Goal: Transaction & Acquisition: Purchase product/service

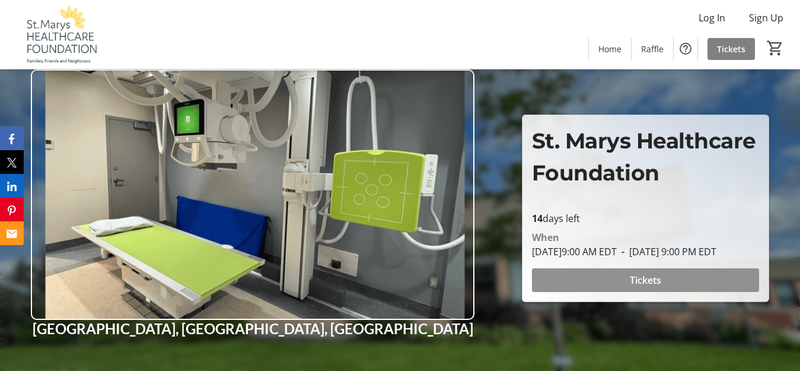
click at [648, 286] on span "Tickets" at bounding box center [645, 280] width 31 height 14
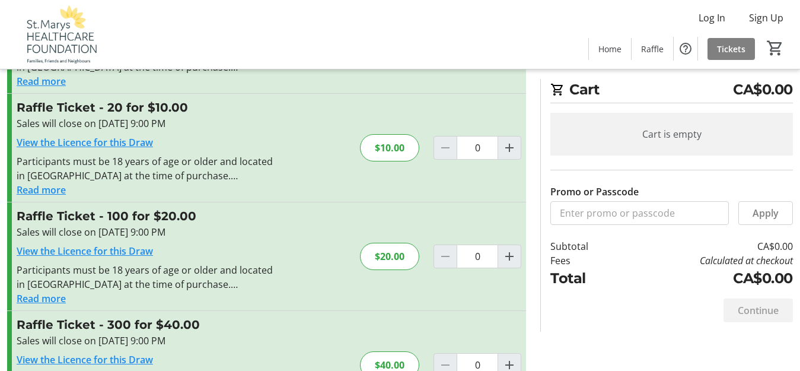
scroll to position [119, 0]
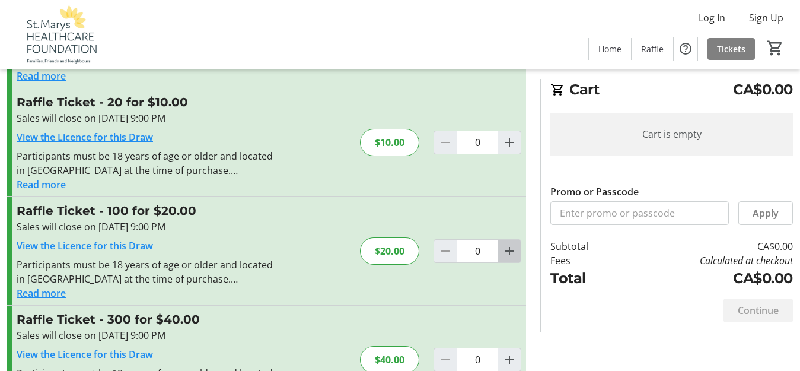
click at [511, 251] on mat-icon "Increment by one" at bounding box center [509, 251] width 14 height 14
type input "1"
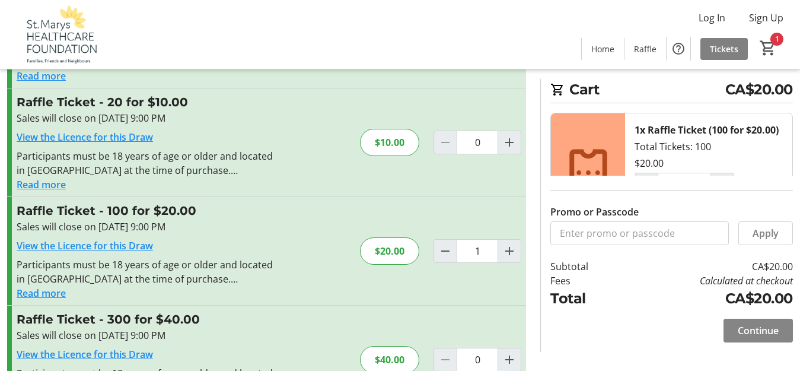
click at [754, 329] on span "Continue" at bounding box center [758, 330] width 41 height 14
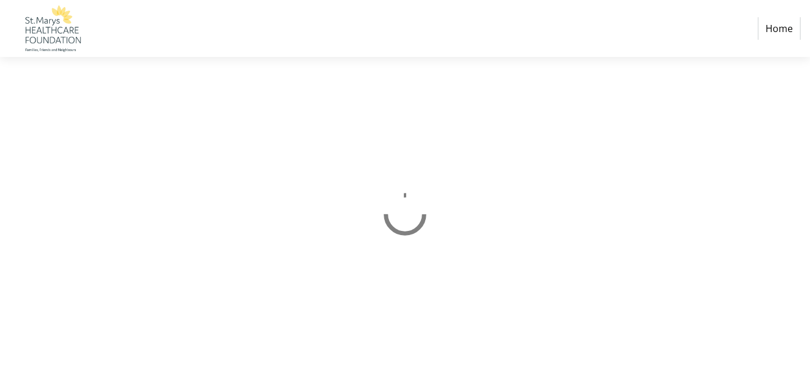
select select "CA"
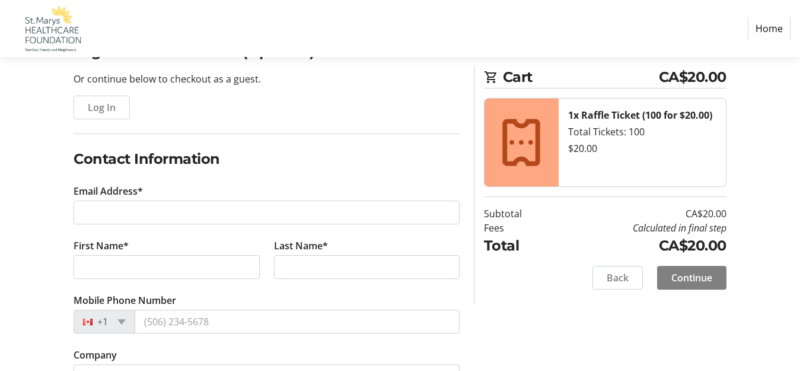
scroll to position [119, 0]
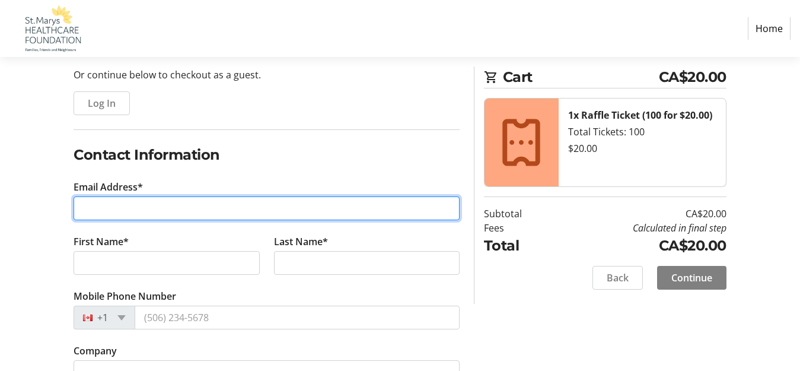
click at [87, 206] on input "Email Address*" at bounding box center [267, 208] width 386 height 24
type input "[EMAIL_ADDRESS][DOMAIN_NAME]"
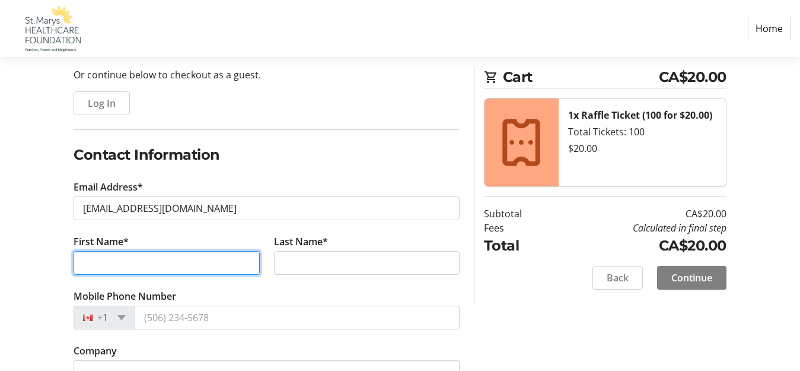
type input "[PERSON_NAME]"
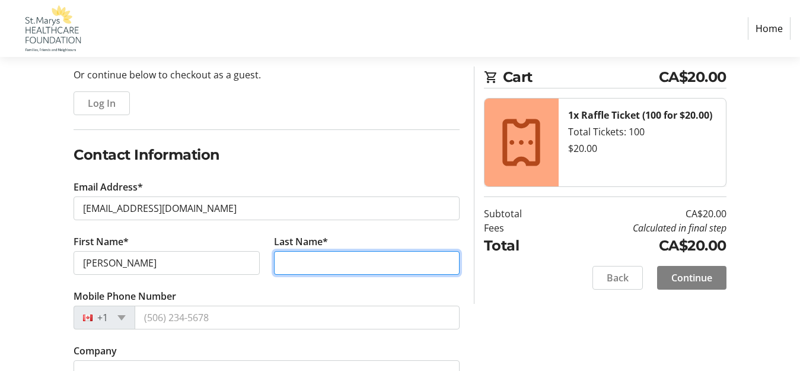
type input "Ballantyne"
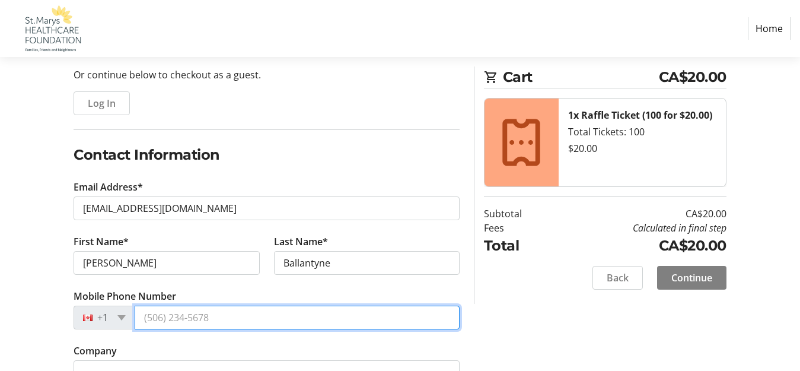
type input "2268802204"
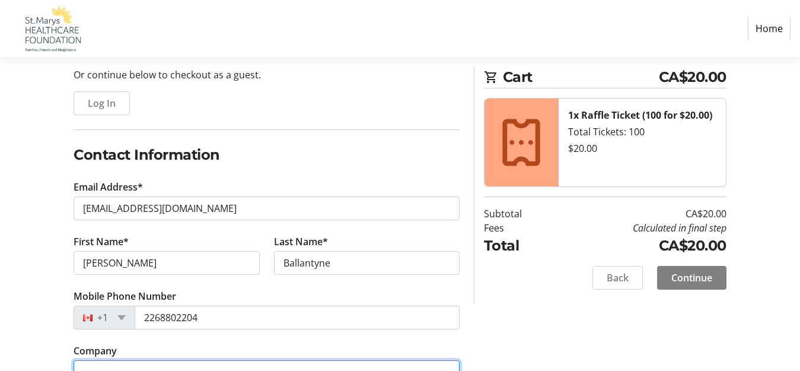
type input "Trouw Nutrition Shur Gain St.Marys, Ont."
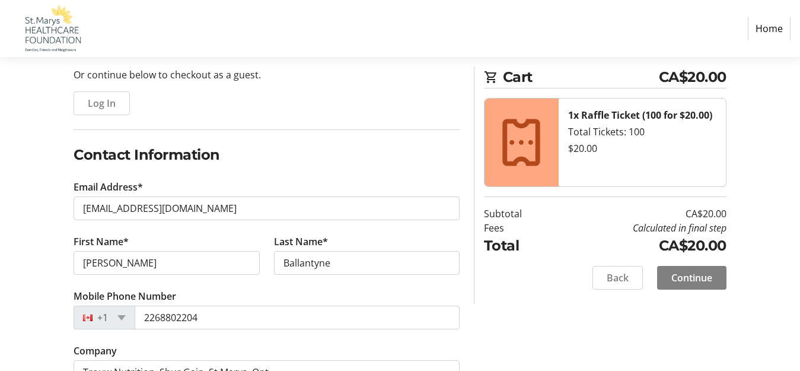
type input "PO BOX 2106"
type input "St.Marys"
select select "ON"
type input "N4X 1A1"
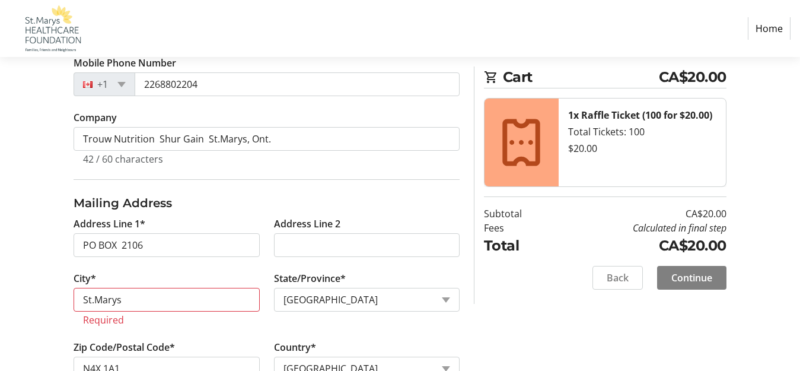
scroll to position [356, 0]
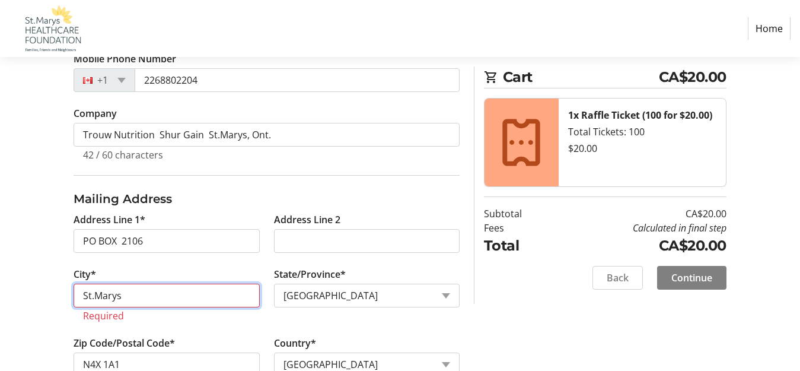
click at [173, 292] on input "St.Marys" at bounding box center [167, 296] width 186 height 24
type input "S"
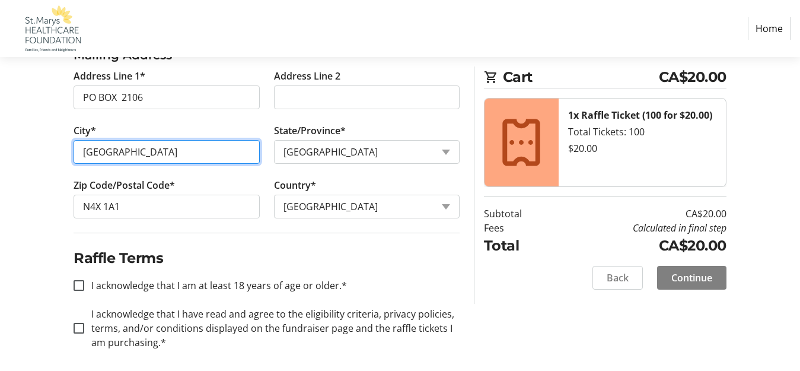
scroll to position [507, 0]
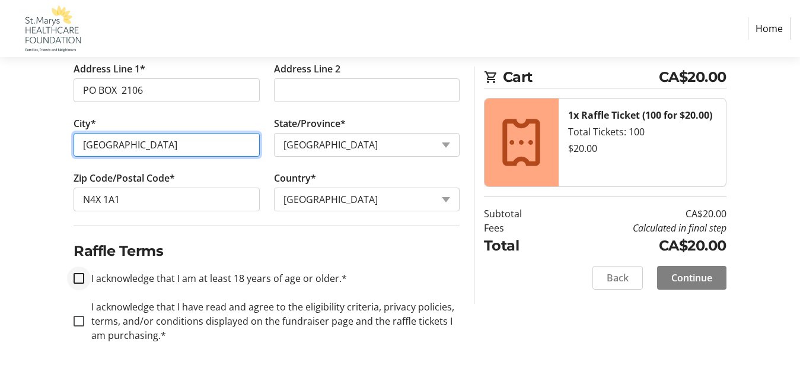
type input "[GEOGRAPHIC_DATA]"
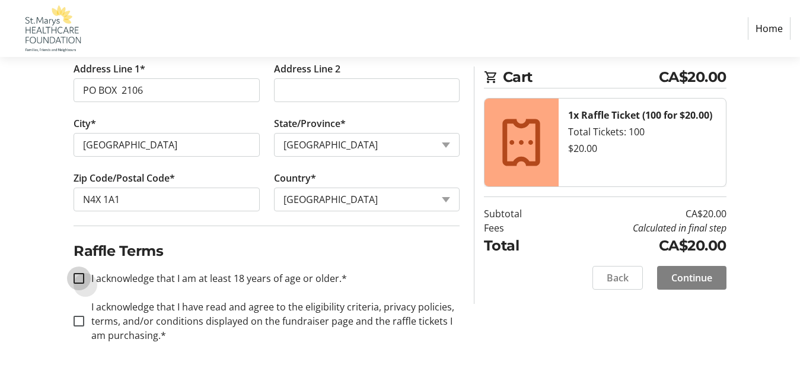
click at [78, 276] on input "I acknowledge that I am at least 18 years of age or older.*" at bounding box center [79, 278] width 11 height 11
checkbox input "true"
click at [79, 317] on input "I acknowledge that I have read and agree to the eligibility criteria, privacy p…" at bounding box center [79, 321] width 11 height 11
checkbox input "true"
click at [685, 273] on span "Continue" at bounding box center [691, 277] width 41 height 14
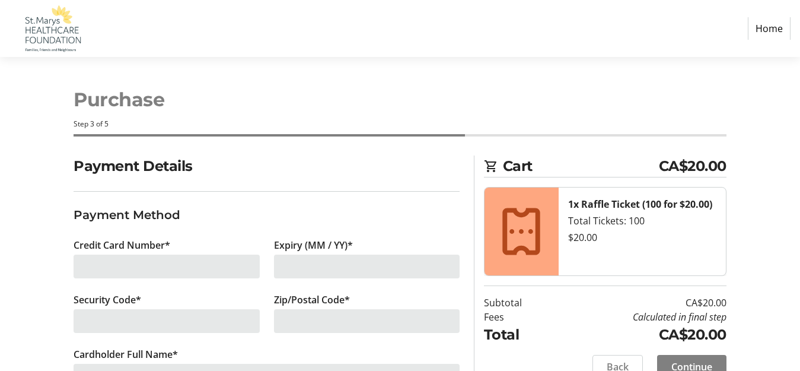
click at [122, 265] on div at bounding box center [167, 266] width 186 height 24
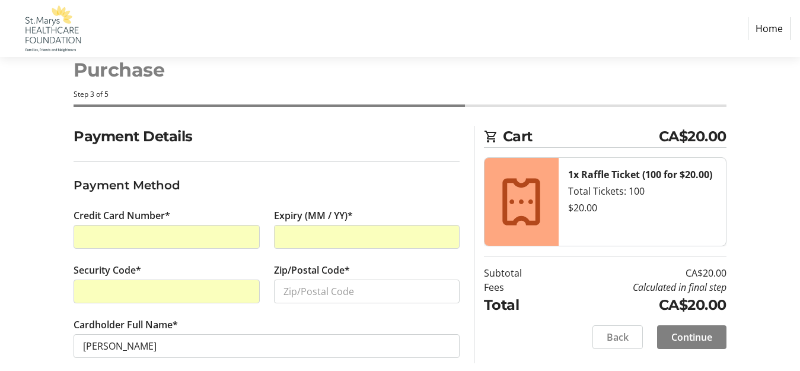
scroll to position [45, 0]
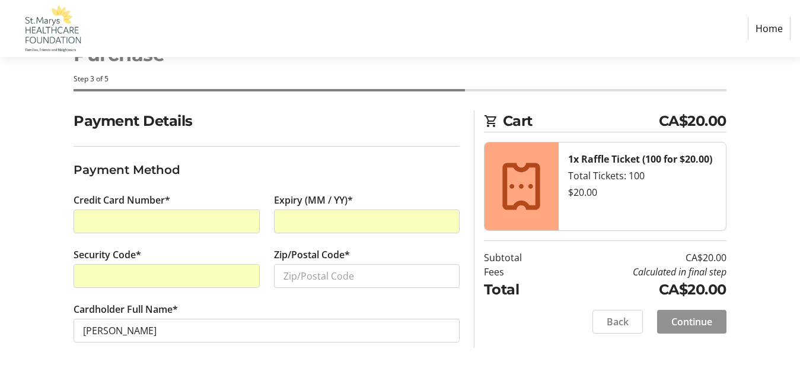
click at [690, 322] on span "Continue" at bounding box center [691, 321] width 41 height 14
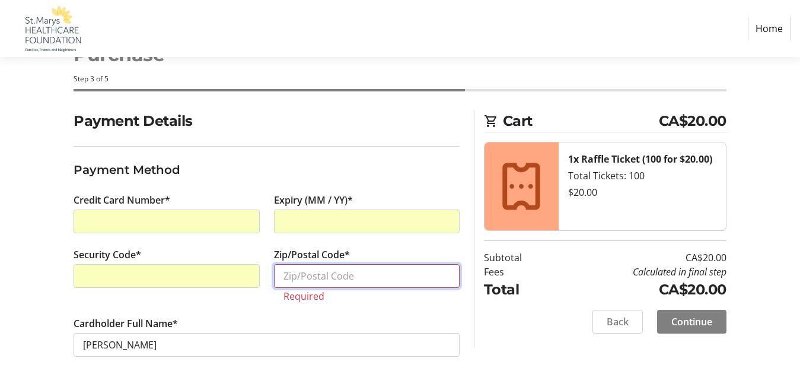
click at [304, 275] on input "Zip/Postal Code*" at bounding box center [367, 276] width 186 height 24
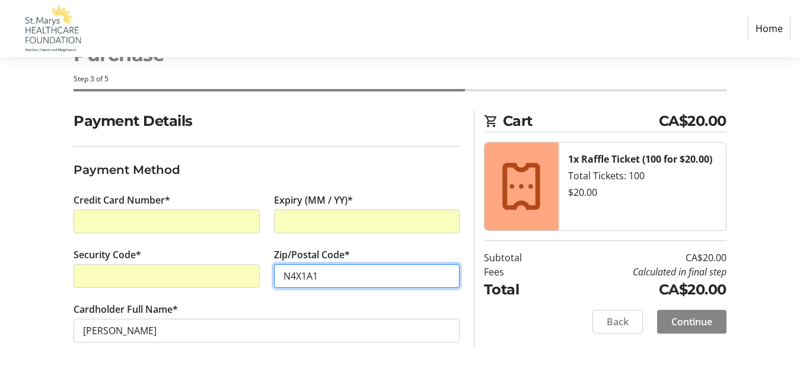
type input "N4X1A1"
click at [683, 315] on span "Continue" at bounding box center [691, 321] width 41 height 14
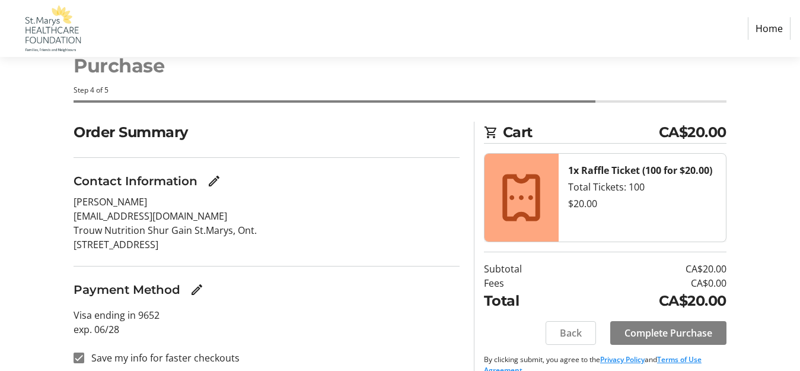
scroll to position [53, 0]
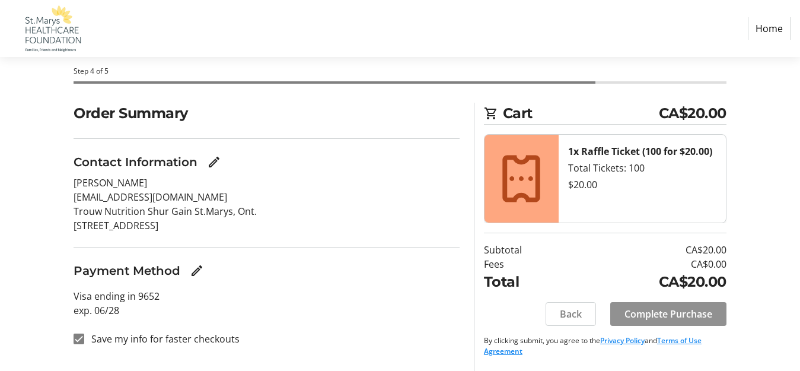
click at [696, 309] on span "Complete Purchase" at bounding box center [669, 314] width 88 height 14
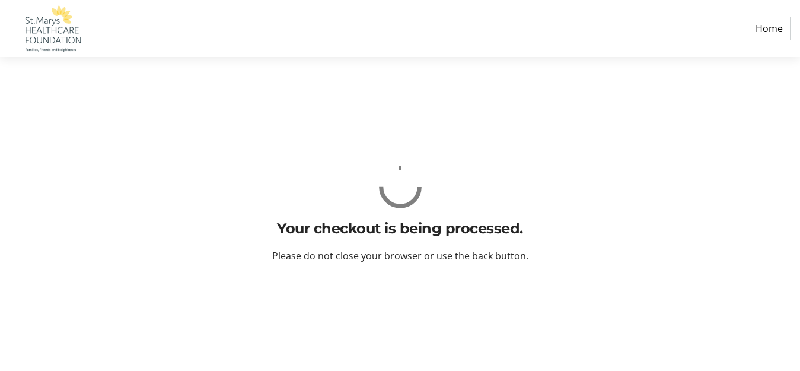
scroll to position [0, 0]
